Goal: Ask a question

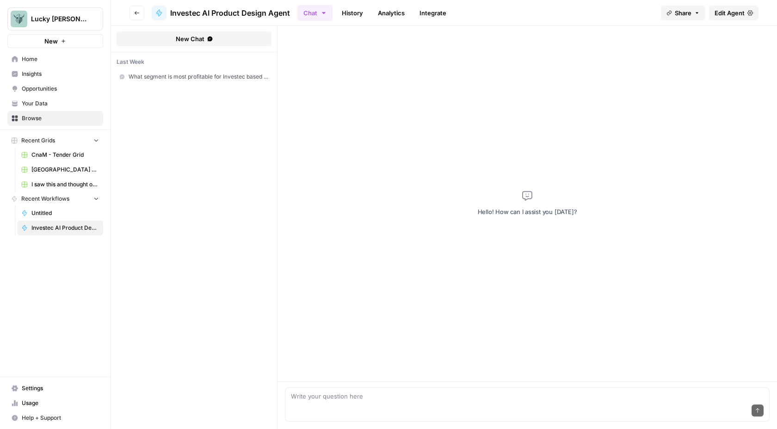
click at [739, 11] on span "Edit Agent" at bounding box center [729, 12] width 30 height 9
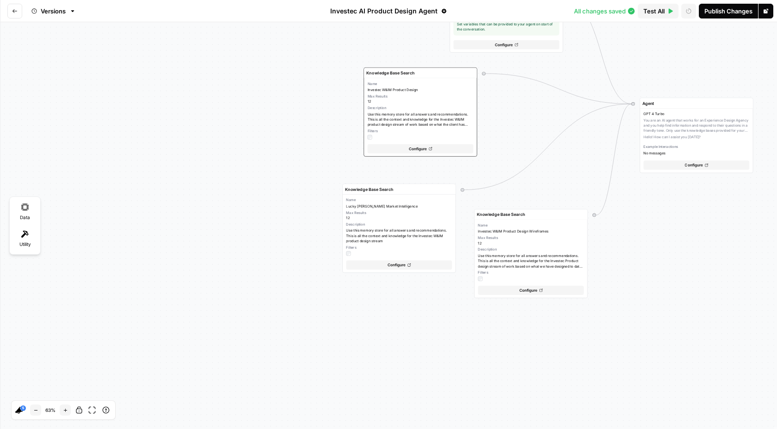
click at [14, 14] on button "Go back" at bounding box center [14, 11] width 15 height 15
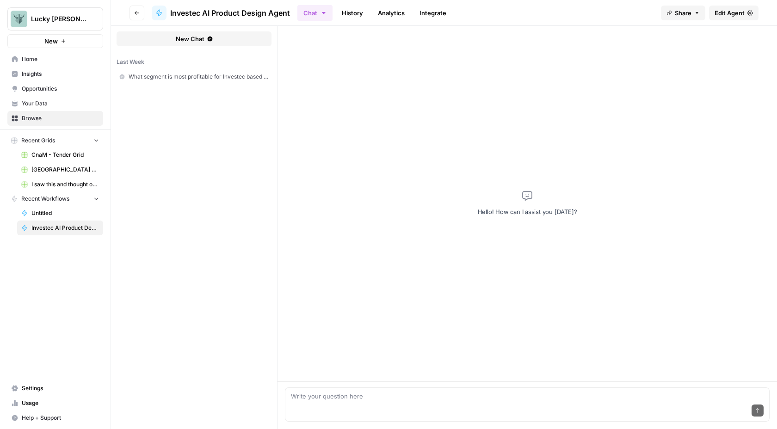
click at [54, 233] on link "Investec AI Product Design Agent" at bounding box center [60, 227] width 86 height 15
click at [205, 73] on span "What segment is most profitable for Investec based on the [Investec Playbook - …" at bounding box center [198, 77] width 140 height 8
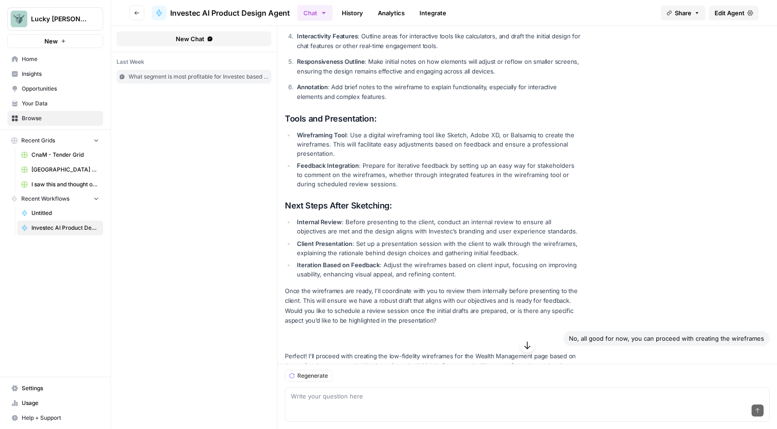
scroll to position [3662, 0]
